Goal: Information Seeking & Learning: Find specific fact

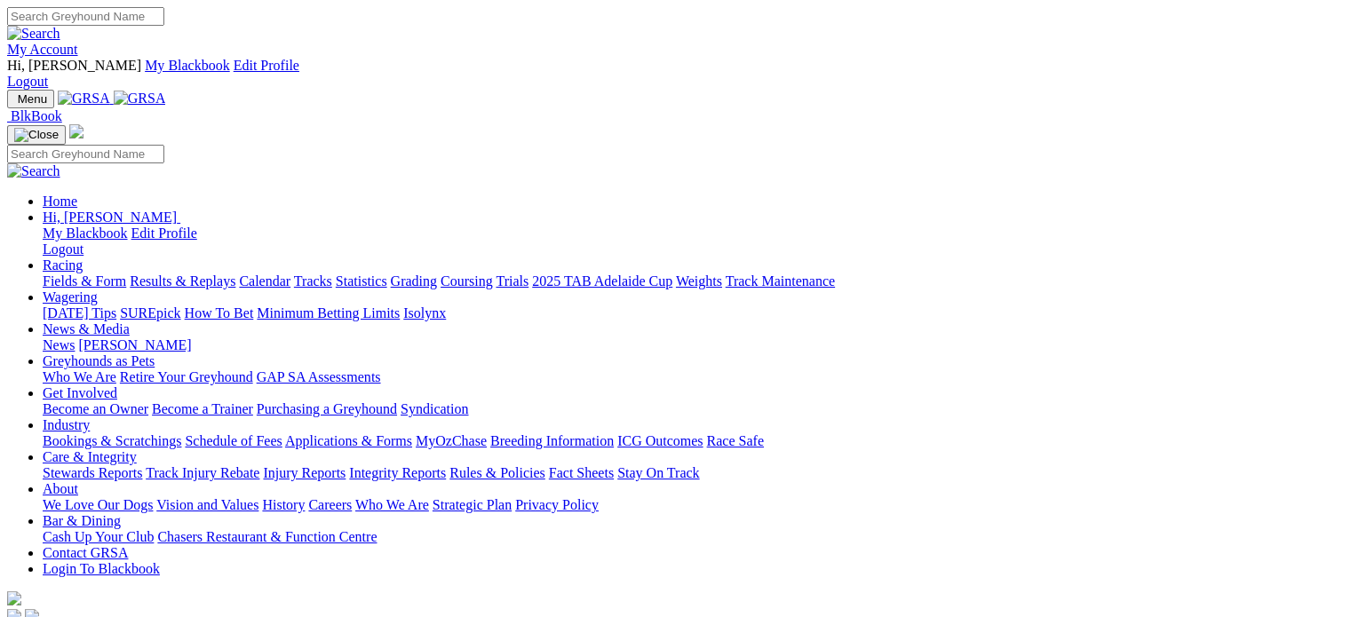
click at [83, 258] on link "Racing" at bounding box center [63, 265] width 40 height 15
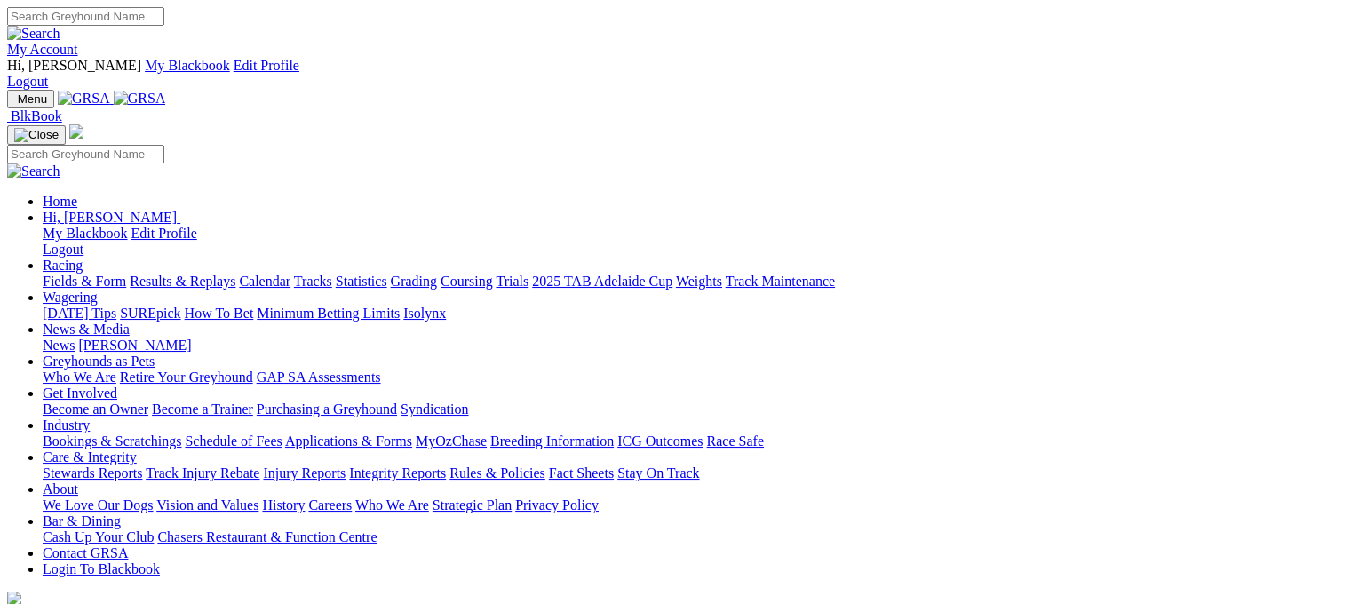
click at [83, 258] on link "Racing" at bounding box center [63, 265] width 40 height 15
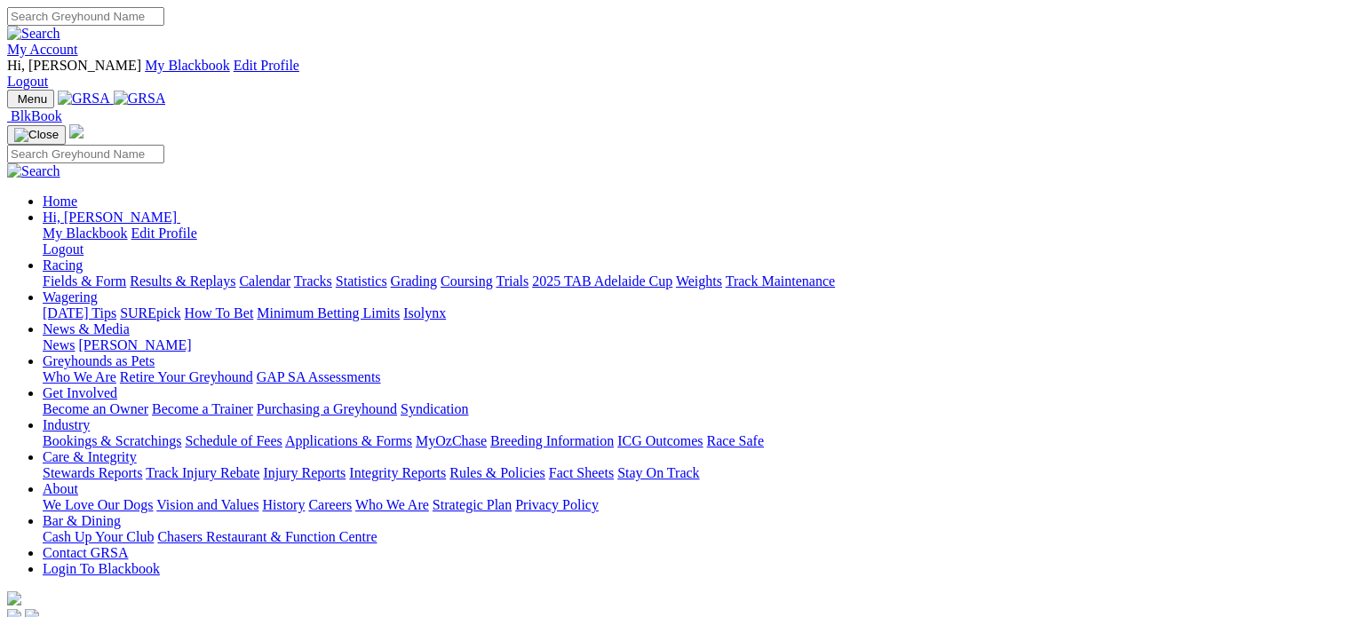
click at [83, 258] on link "Racing" at bounding box center [63, 265] width 40 height 15
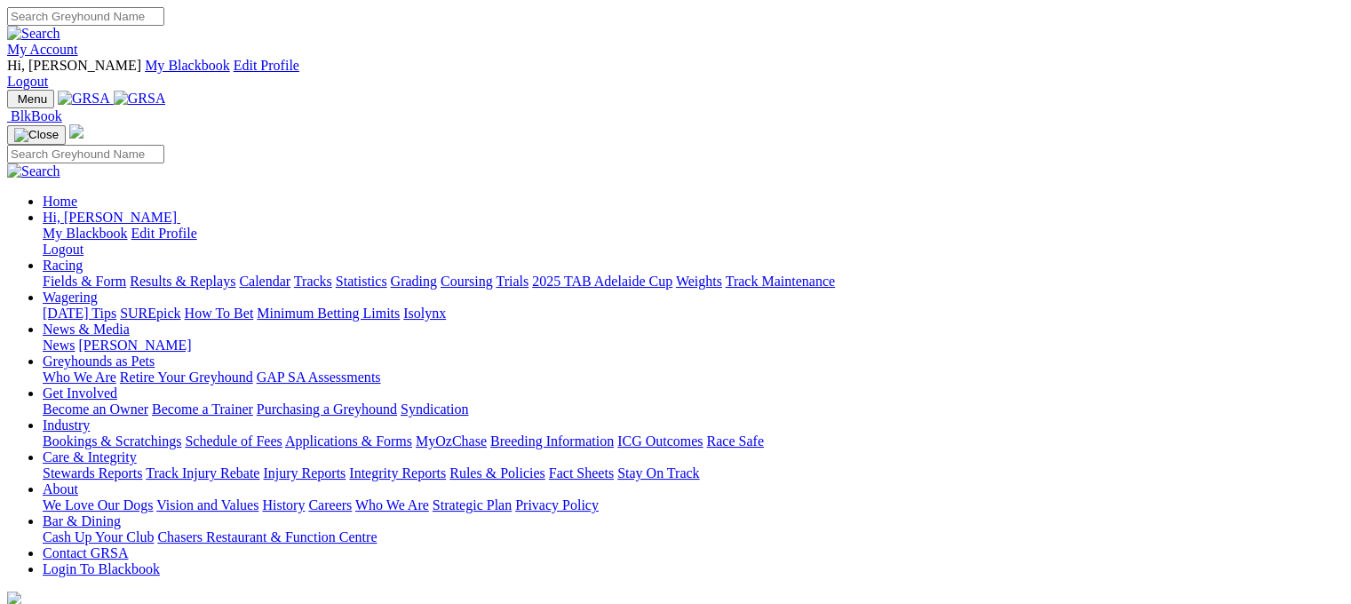
click at [210, 274] on link "Results & Replays" at bounding box center [183, 281] width 106 height 15
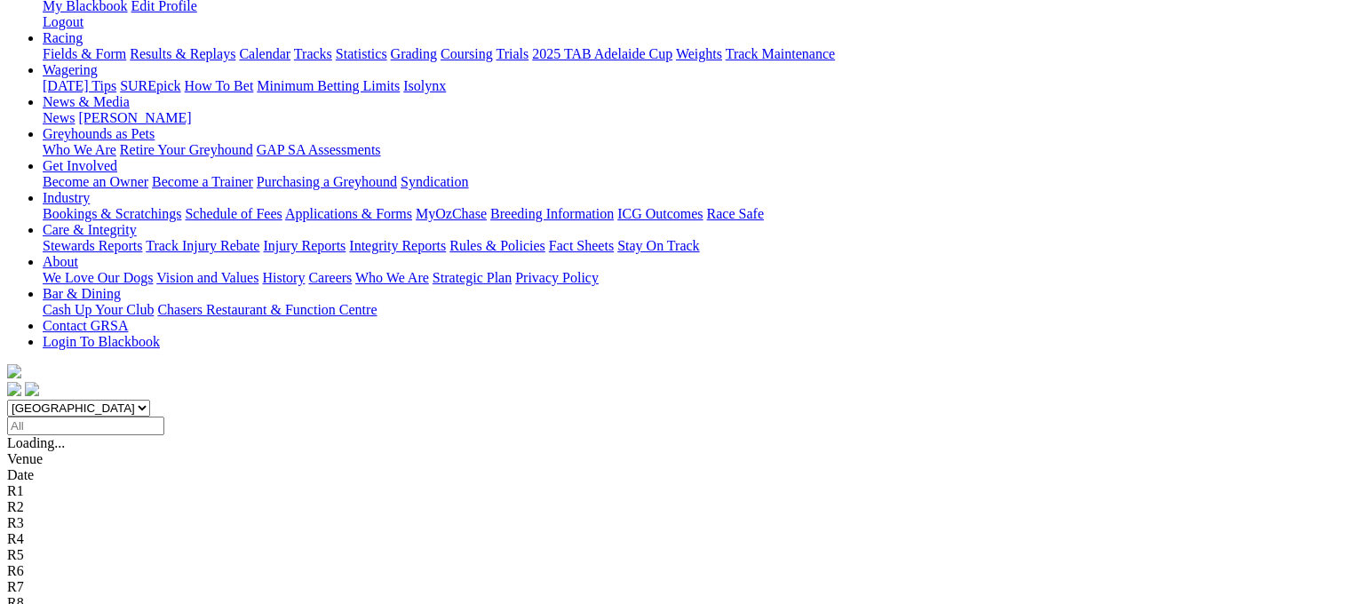
scroll to position [267, 0]
